Goal: Book appointment/travel/reservation

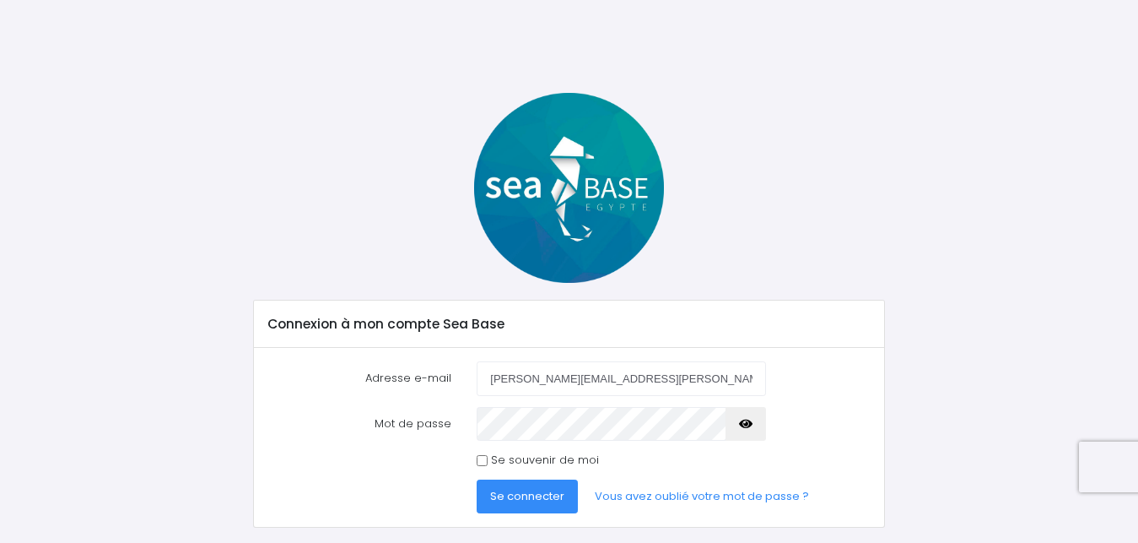
click at [532, 492] on span "Se connecter" at bounding box center [527, 496] width 74 height 16
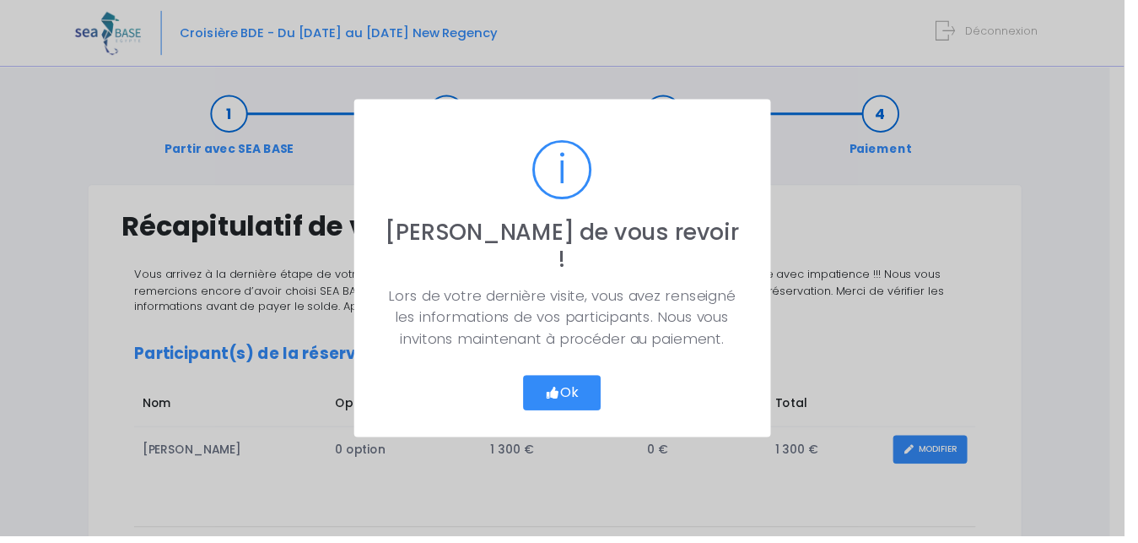
click at [568, 397] on icon "button" at bounding box center [560, 397] width 15 height 0
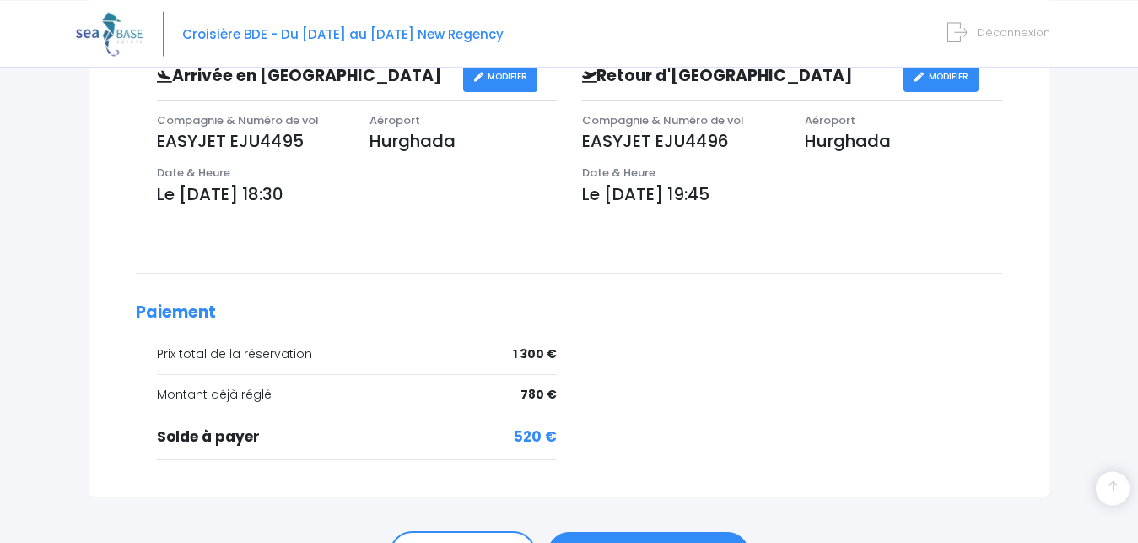
scroll to position [602, 0]
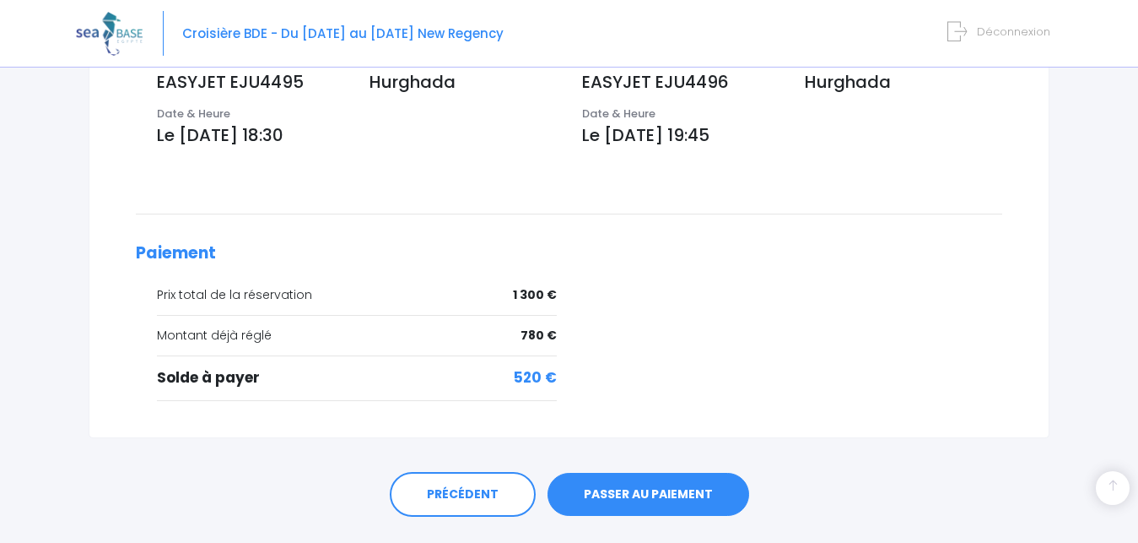
click at [653, 495] on link "PASSER AU PAIEMENT" at bounding box center [649, 495] width 202 height 44
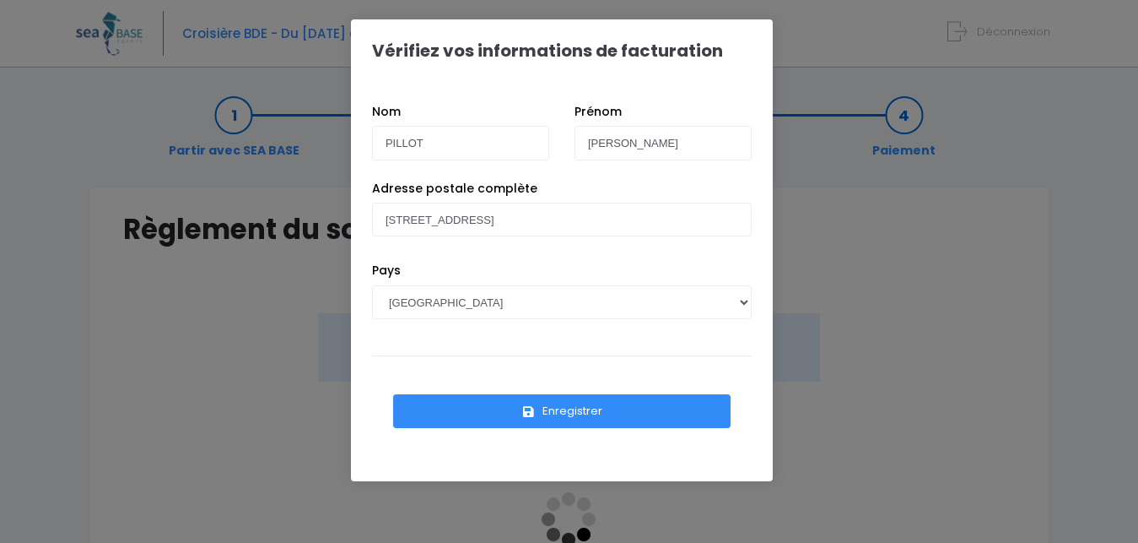
click at [556, 420] on button "Enregistrer" at bounding box center [562, 411] width 338 height 34
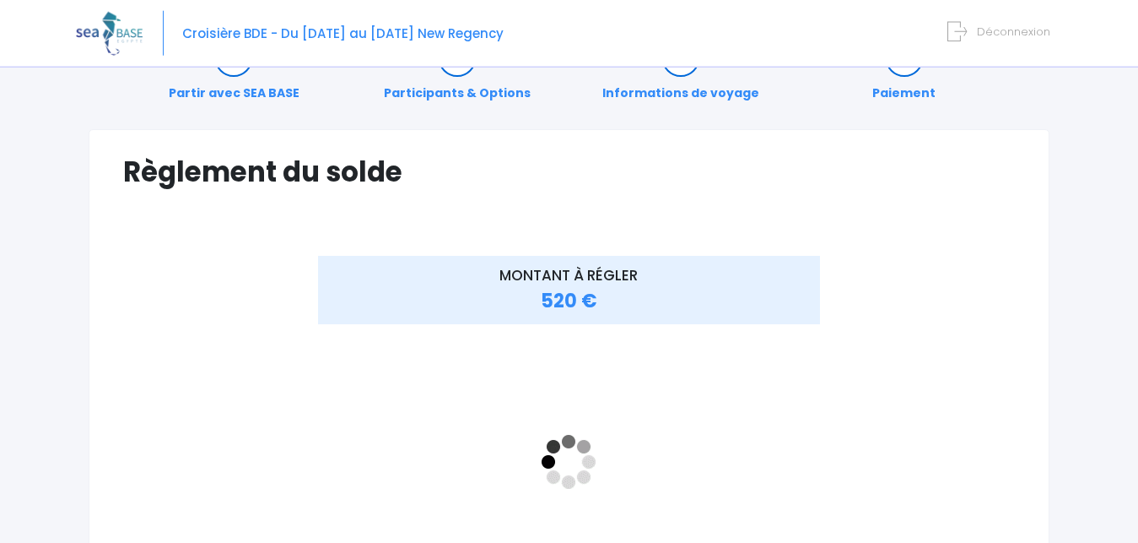
scroll to position [86, 0]
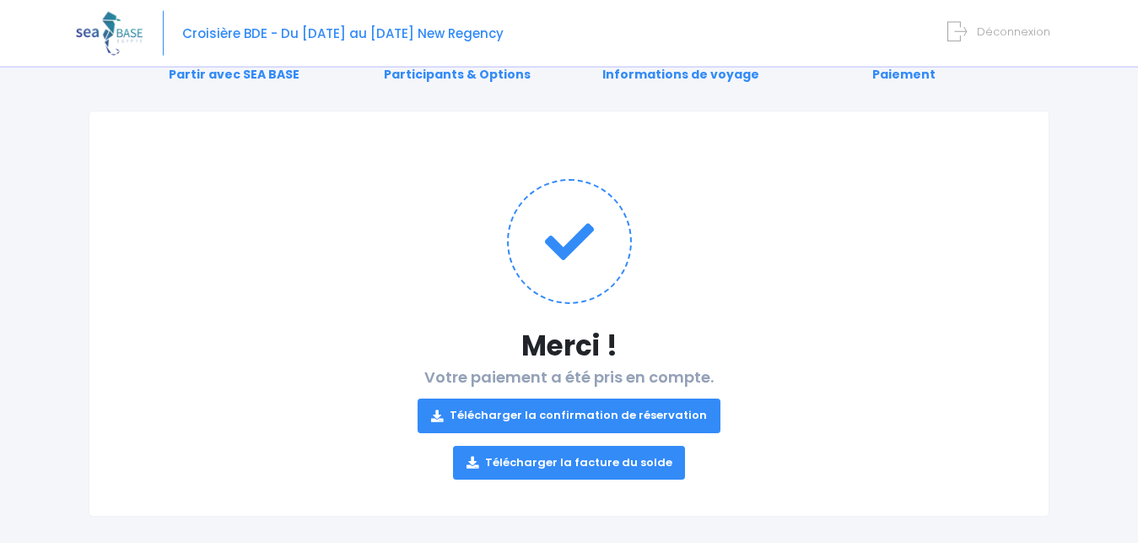
scroll to position [86, 0]
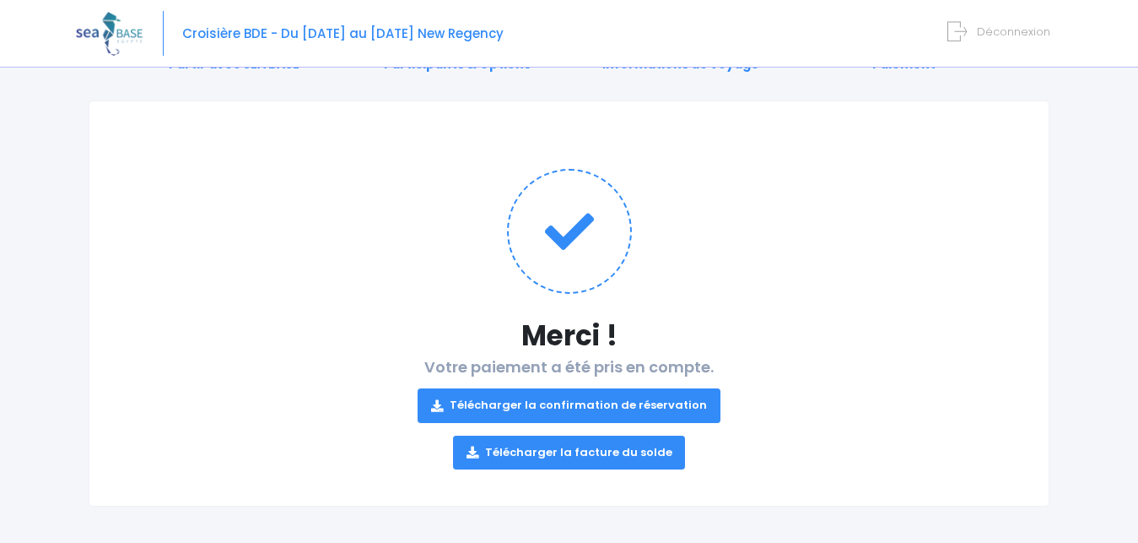
click at [635, 408] on link "Télécharger la confirmation de réservation" at bounding box center [569, 405] width 303 height 34
click at [623, 451] on link "Télécharger la facture du solde" at bounding box center [569, 452] width 233 height 34
click at [976, 38] on form "Déconnexion" at bounding box center [1002, 28] width 96 height 19
